Goal: Task Accomplishment & Management: Manage account settings

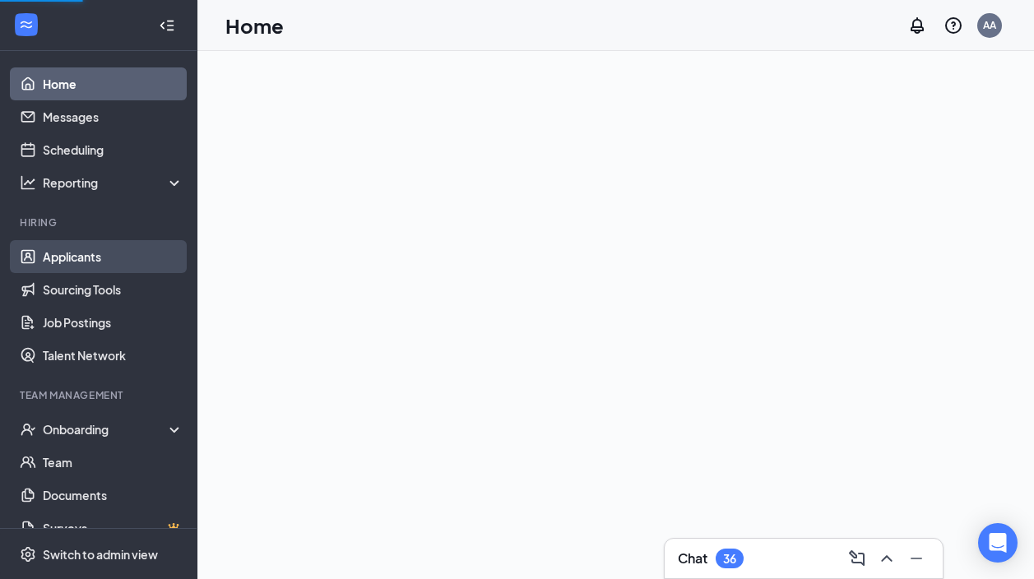
click at [151, 253] on link "Applicants" at bounding box center [113, 256] width 141 height 33
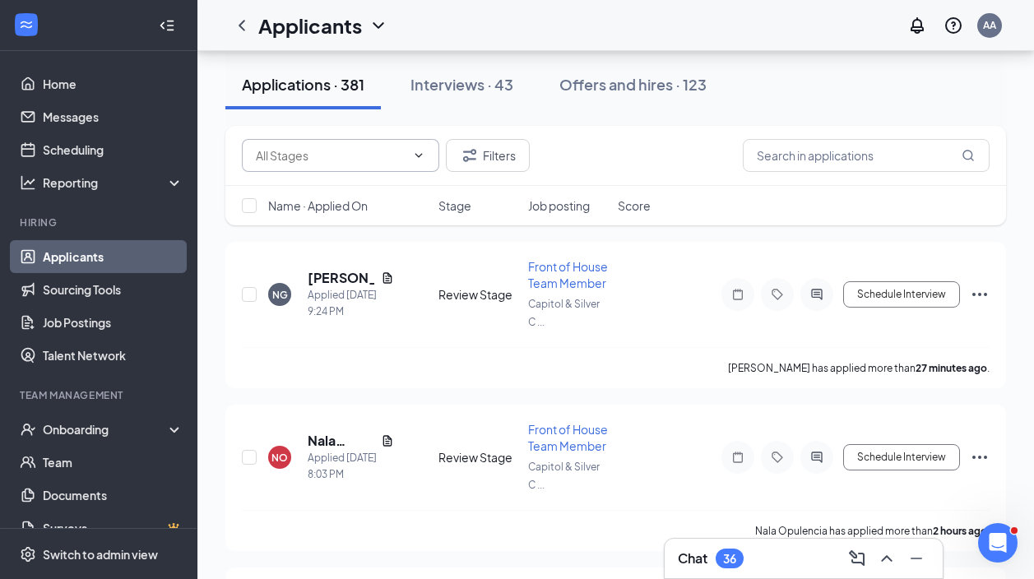
scroll to position [188, 0]
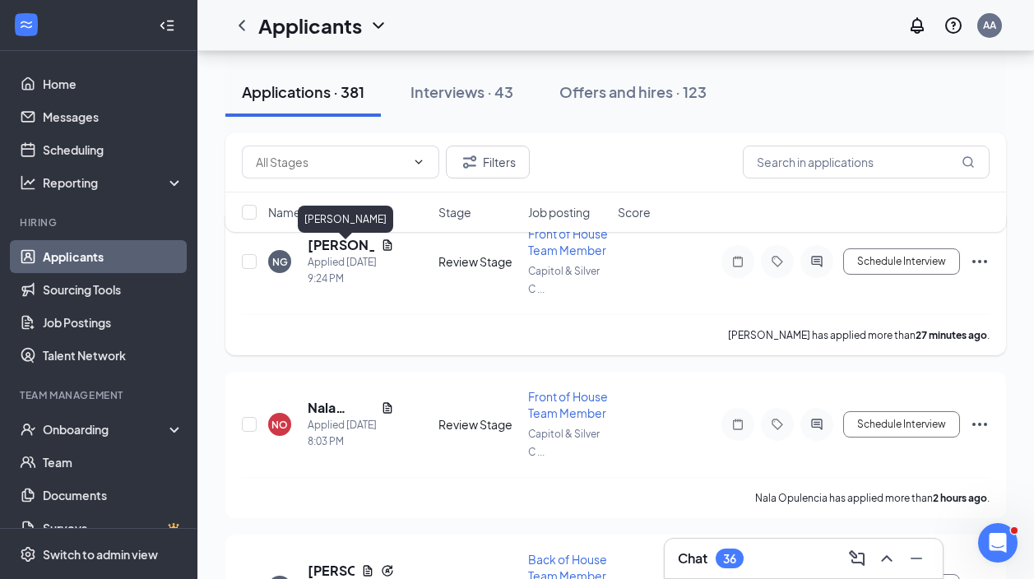
click at [337, 254] on h5 "[PERSON_NAME]" at bounding box center [341, 245] width 67 height 18
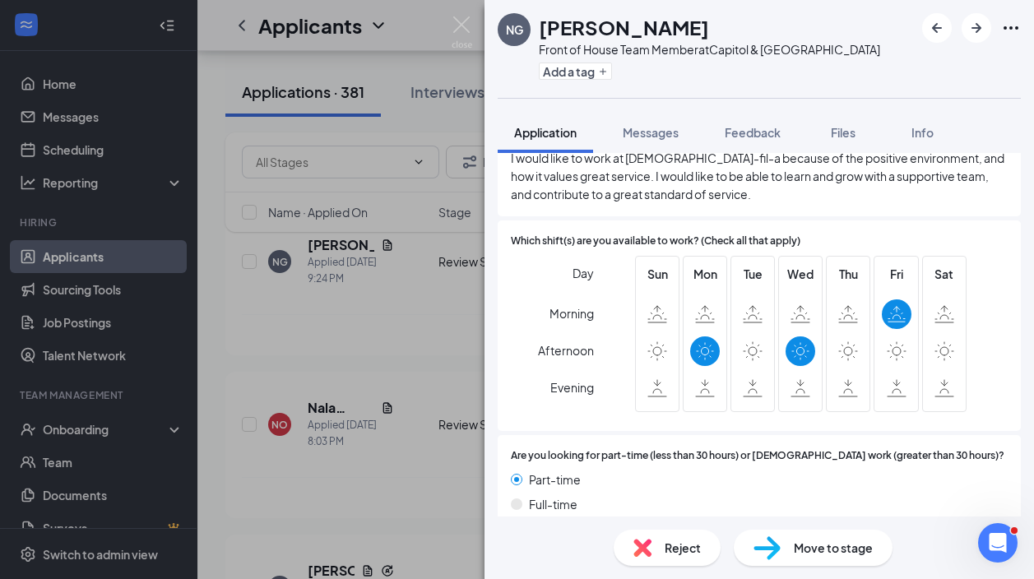
scroll to position [830, 0]
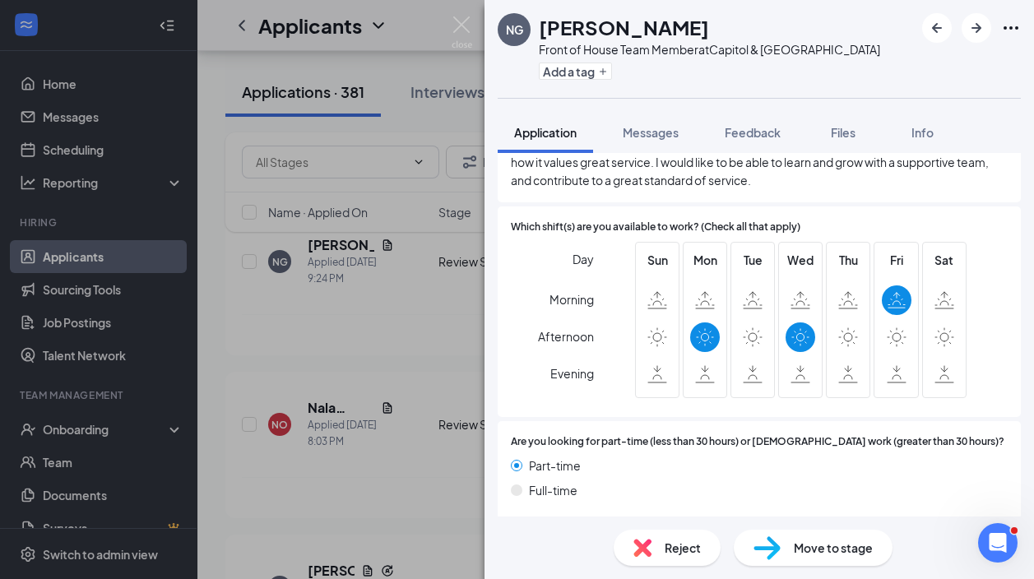
click at [432, 314] on div "NG [PERSON_NAME] Front of House Team Member at [GEOGRAPHIC_DATA] Add a tag Appl…" at bounding box center [517, 289] width 1034 height 579
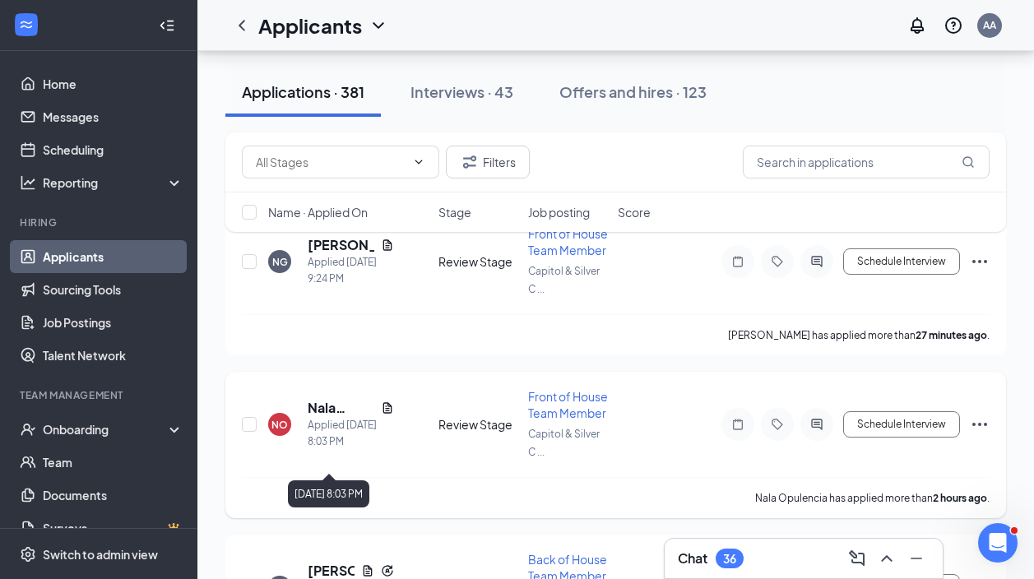
click at [318, 417] on h5 "Nala Opulencia" at bounding box center [341, 408] width 67 height 18
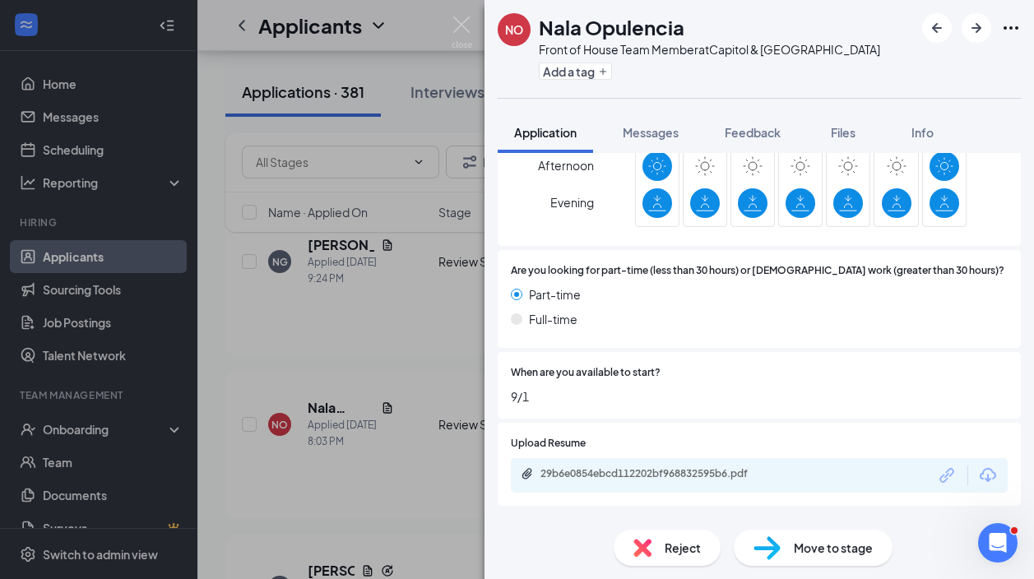
scroll to position [973, 0]
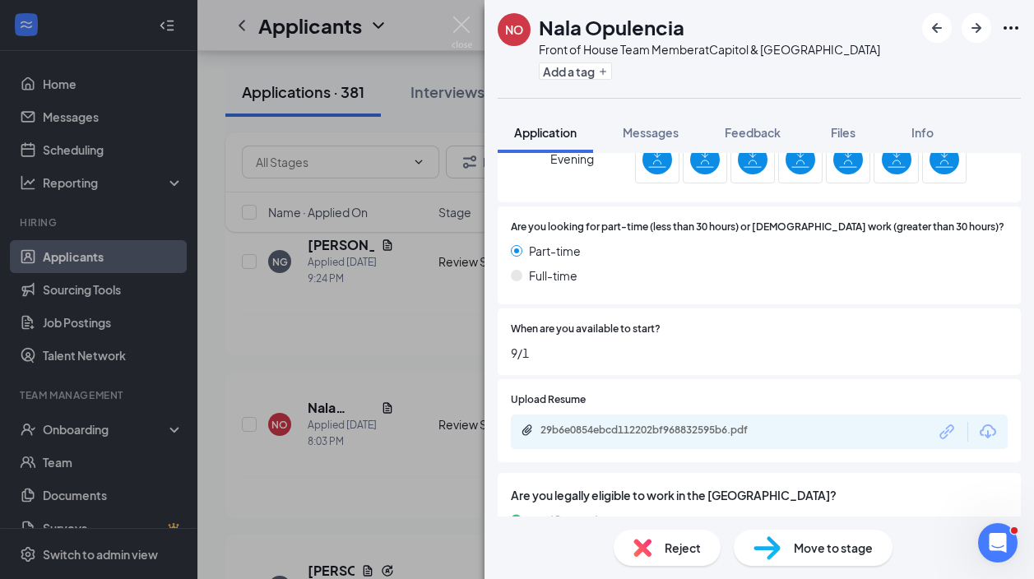
click at [360, 453] on div "NO Nala Opulencia Front of House Team Member at [GEOGRAPHIC_DATA] Add a tag App…" at bounding box center [517, 289] width 1034 height 579
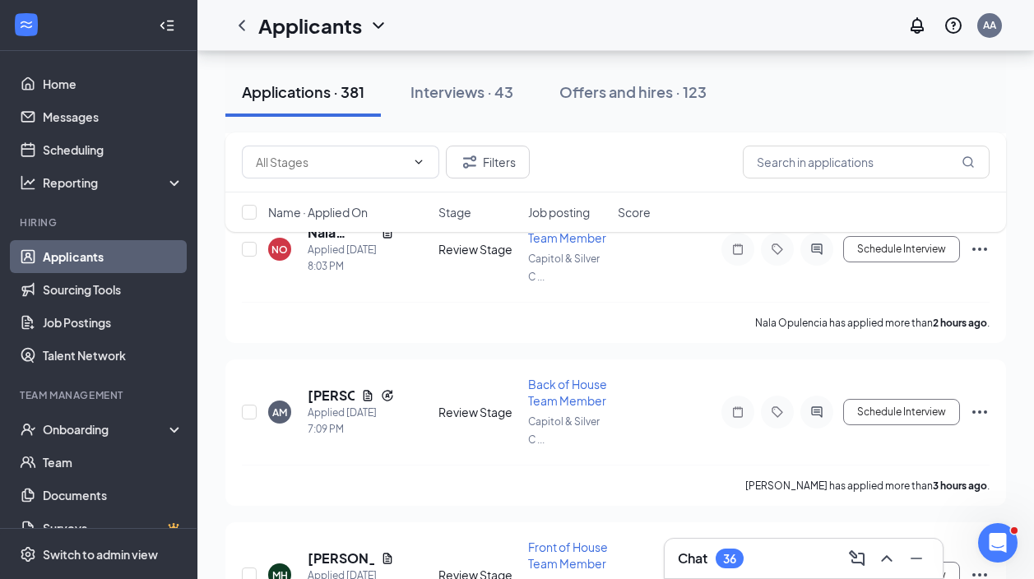
scroll to position [378, 0]
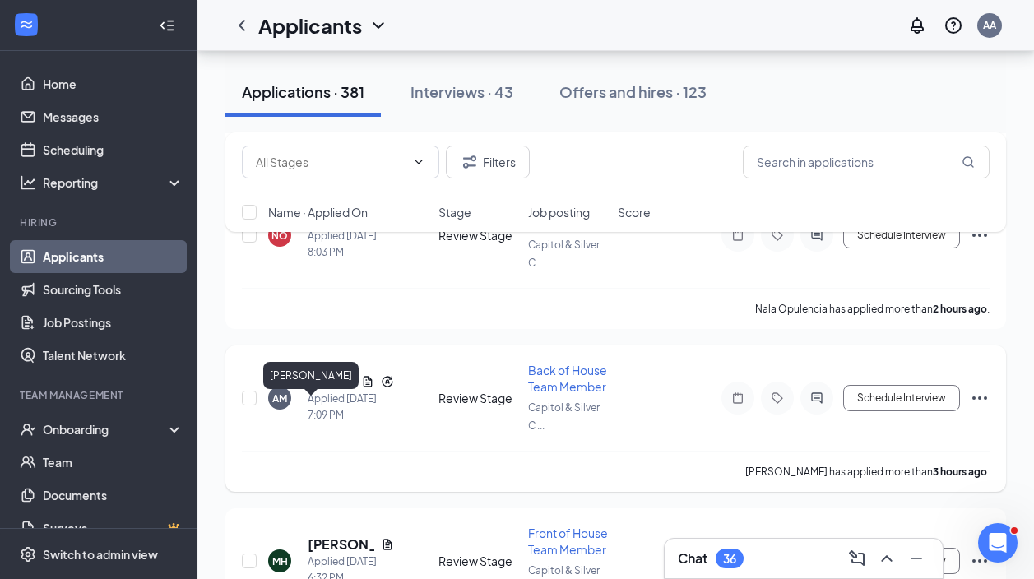
click at [324, 391] on h5 "[PERSON_NAME]" at bounding box center [331, 382] width 47 height 18
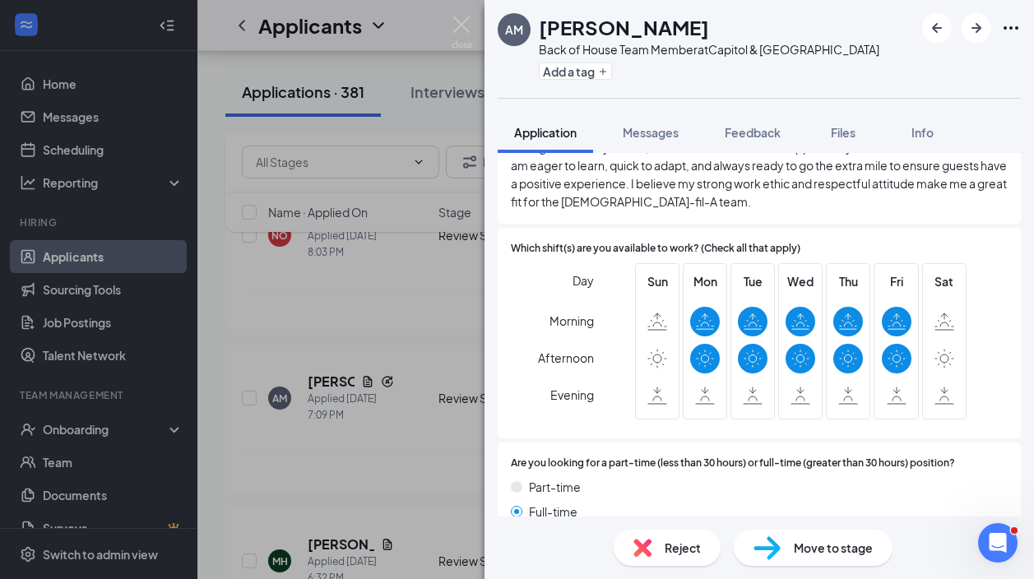
scroll to position [932, 0]
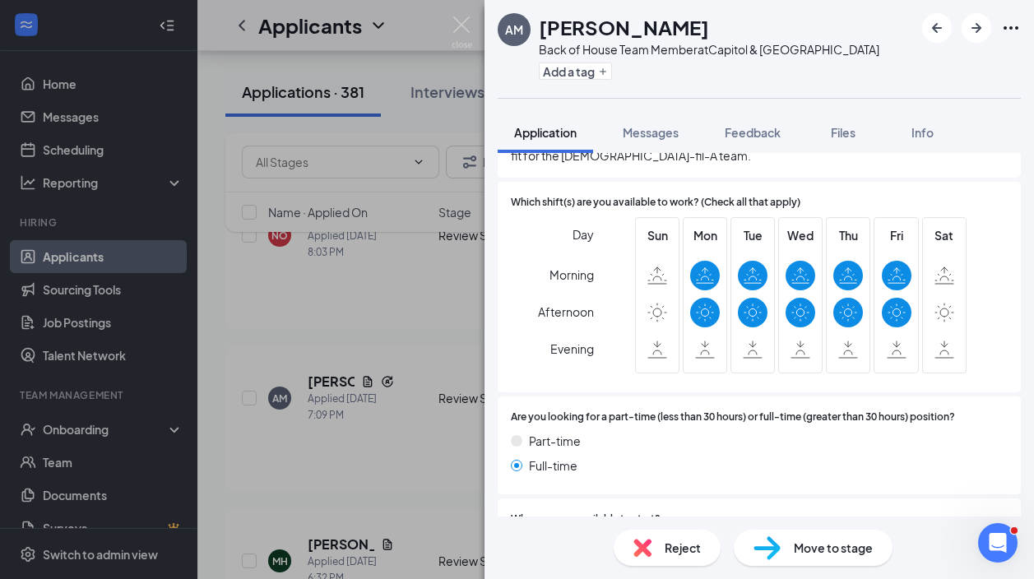
click at [402, 368] on div "AM [PERSON_NAME] Back of House Team Member at [GEOGRAPHIC_DATA] Add a tag Appli…" at bounding box center [517, 289] width 1034 height 579
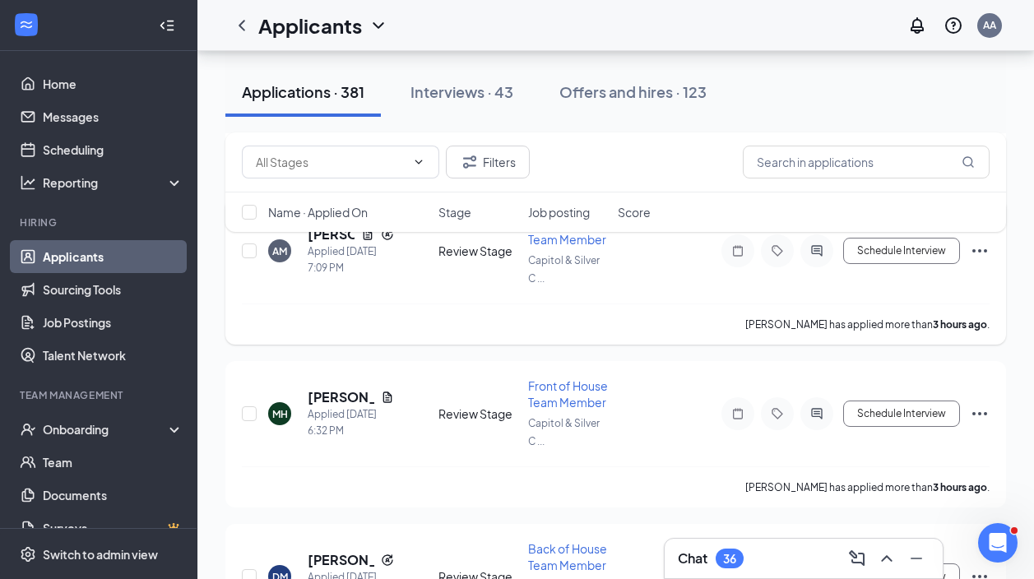
scroll to position [538, 0]
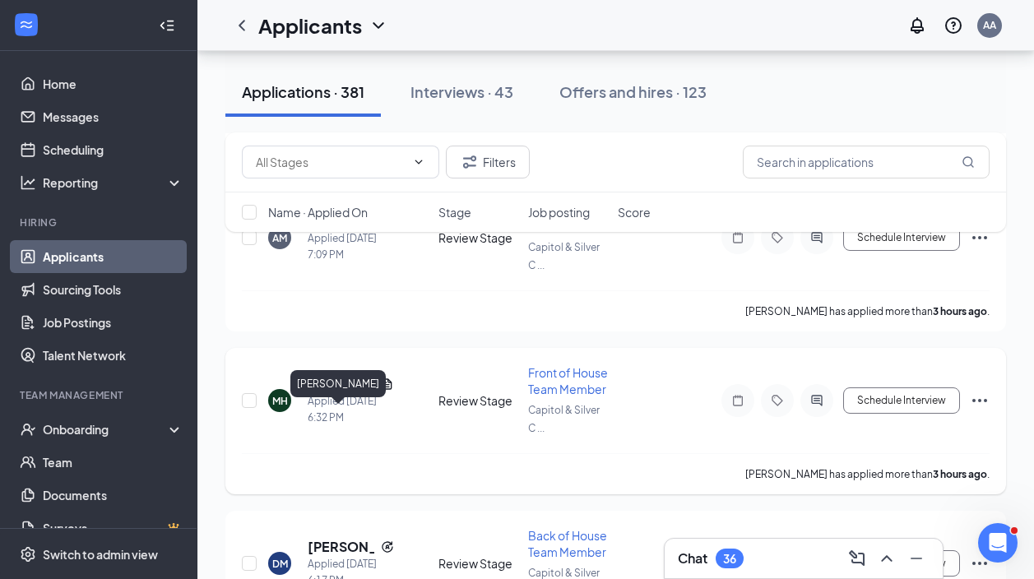
click at [336, 393] on h5 "[PERSON_NAME]" at bounding box center [341, 384] width 67 height 18
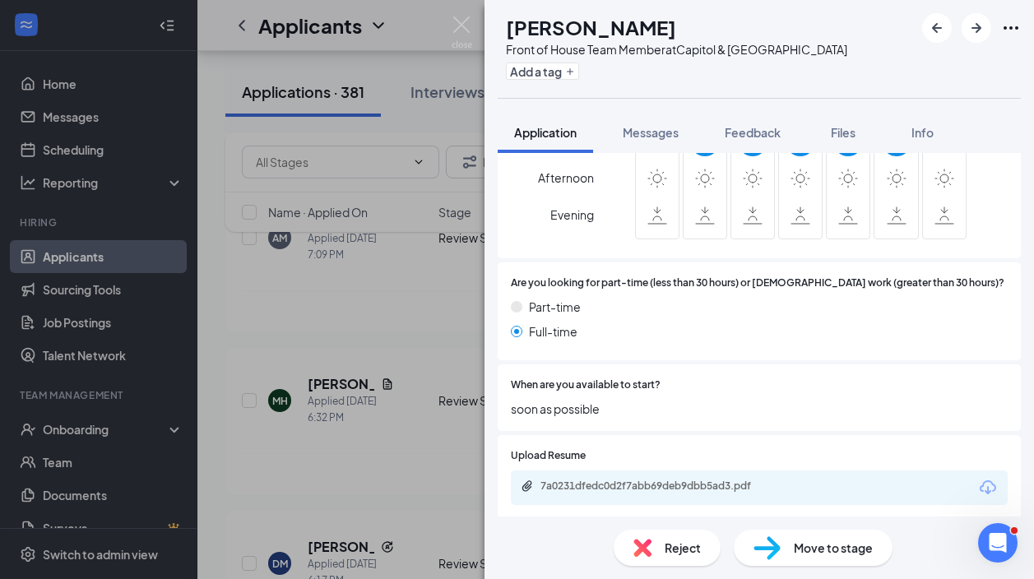
scroll to position [927, 0]
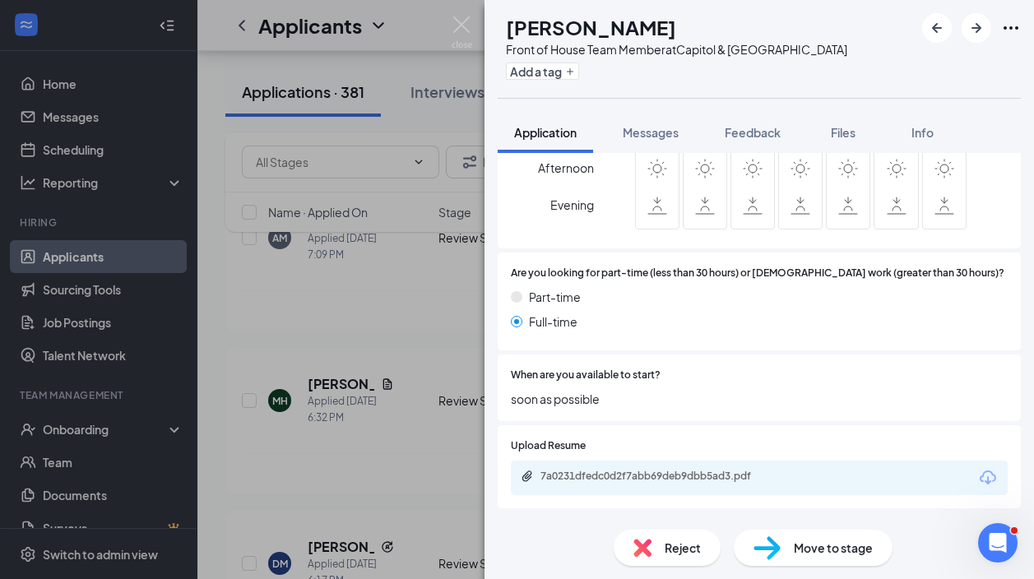
click at [579, 480] on div "Upload Resume 7a0231dfedc0d2f7abb69deb9dbb5ad3.pdf" at bounding box center [759, 466] width 523 height 83
click at [579, 470] on div "7a0231dfedc0d2f7abb69deb9dbb5ad3.pdf" at bounding box center [656, 476] width 230 height 13
